Goal: Transaction & Acquisition: Purchase product/service

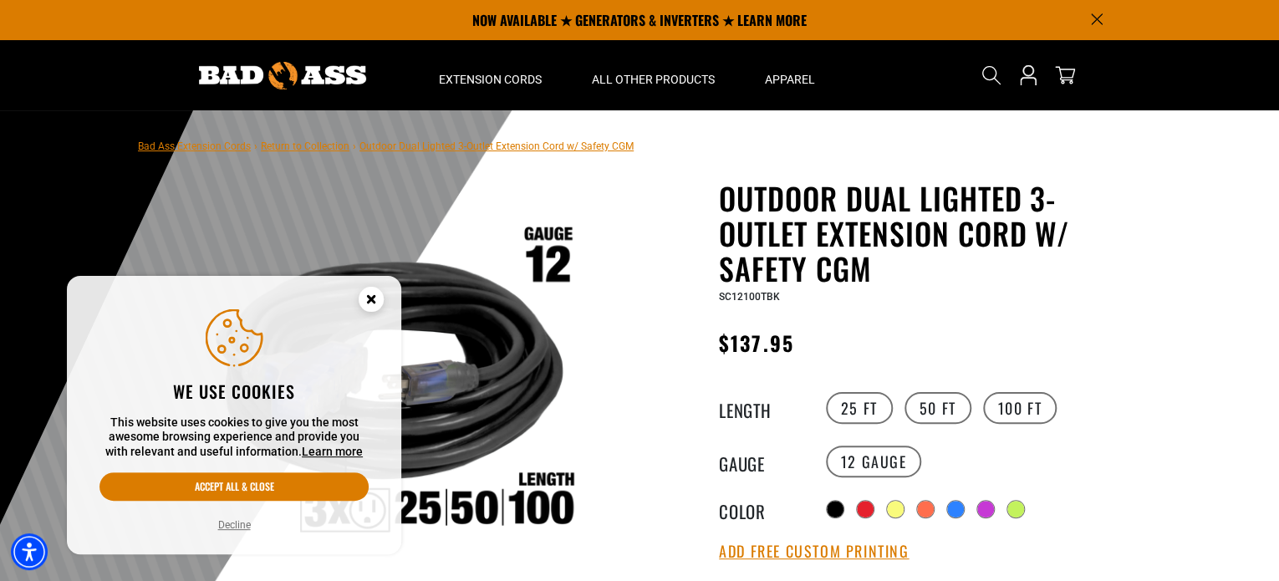
click at [370, 291] on circle "Cookie Consent" at bounding box center [371, 299] width 25 height 25
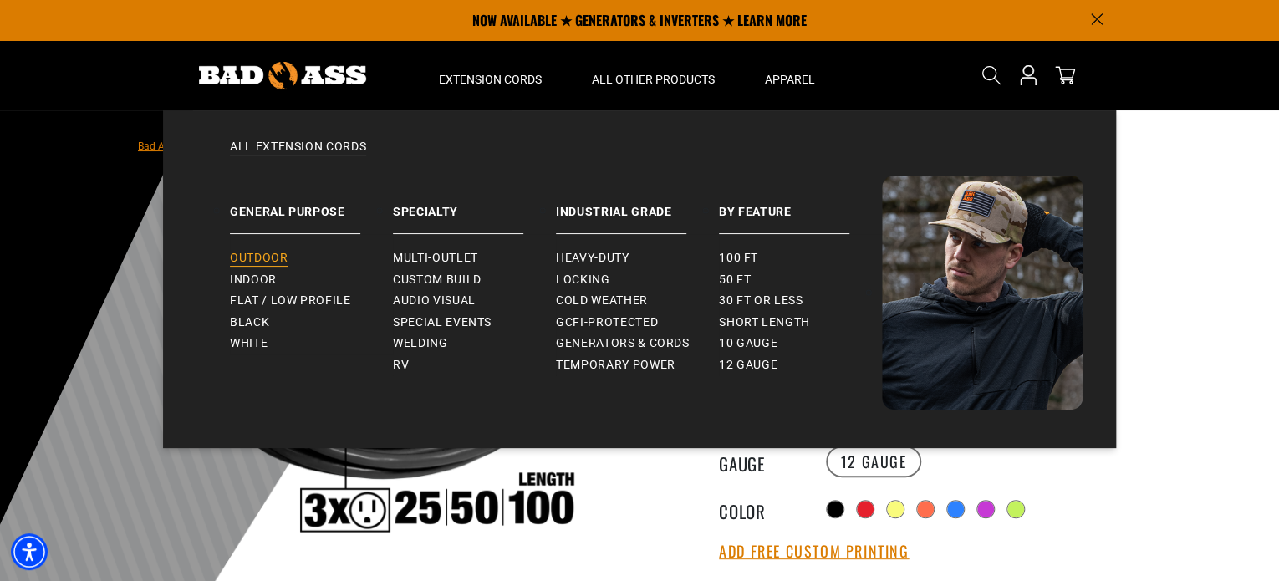
click at [266, 254] on span "Outdoor" at bounding box center [259, 258] width 58 height 15
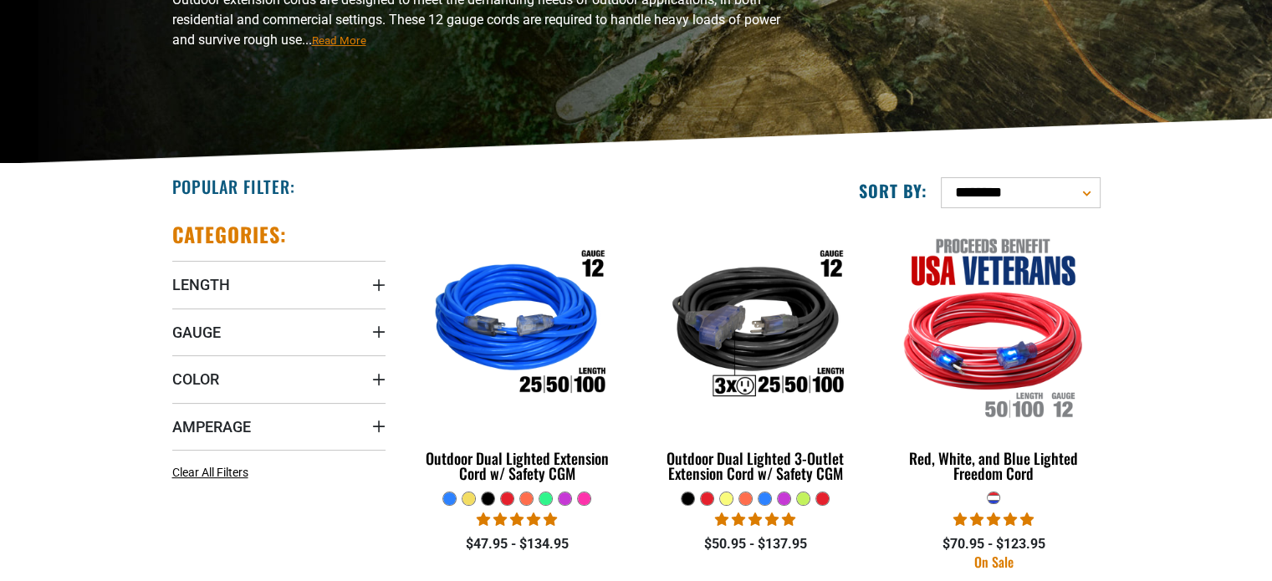
scroll to position [335, 0]
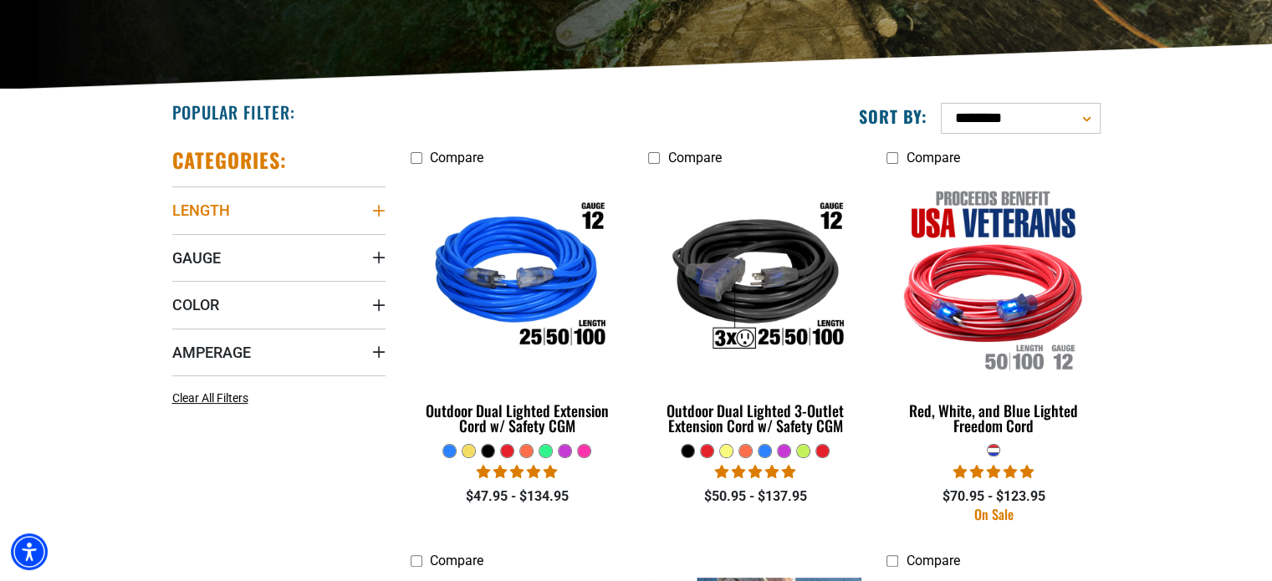
click at [381, 204] on icon "Length" at bounding box center [378, 210] width 13 height 13
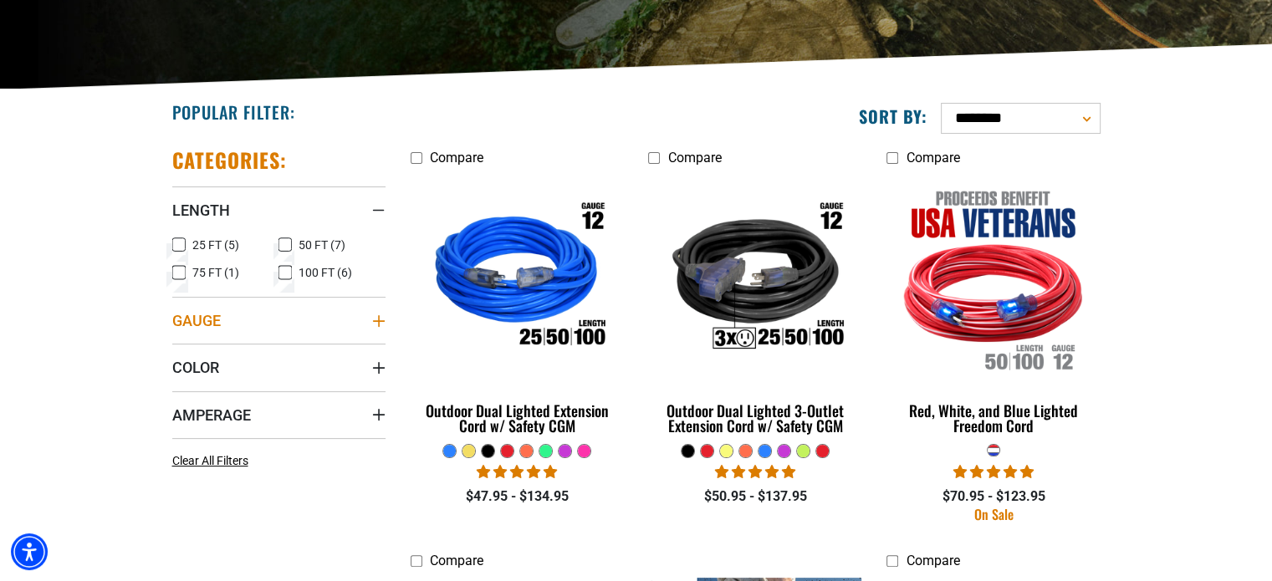
drag, startPoint x: 179, startPoint y: 265, endPoint x: 224, endPoint y: 341, distance: 88.5
click at [179, 267] on icon at bounding box center [178, 273] width 13 height 22
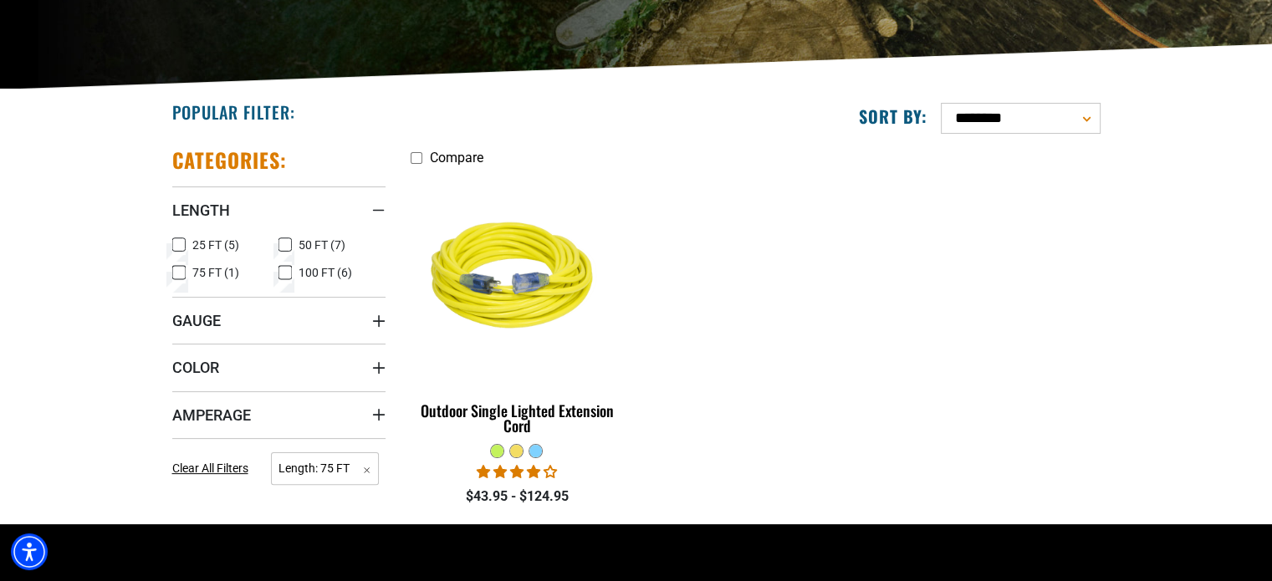
click at [280, 274] on icon at bounding box center [284, 273] width 13 height 22
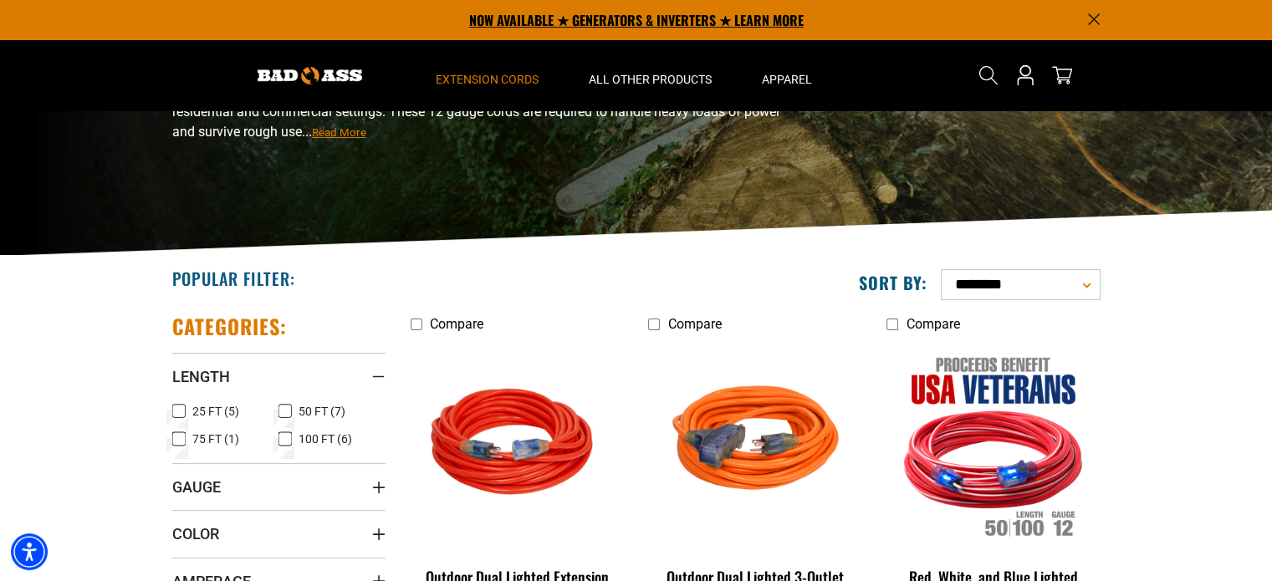
scroll to position [167, 0]
